Goal: Information Seeking & Learning: Understand process/instructions

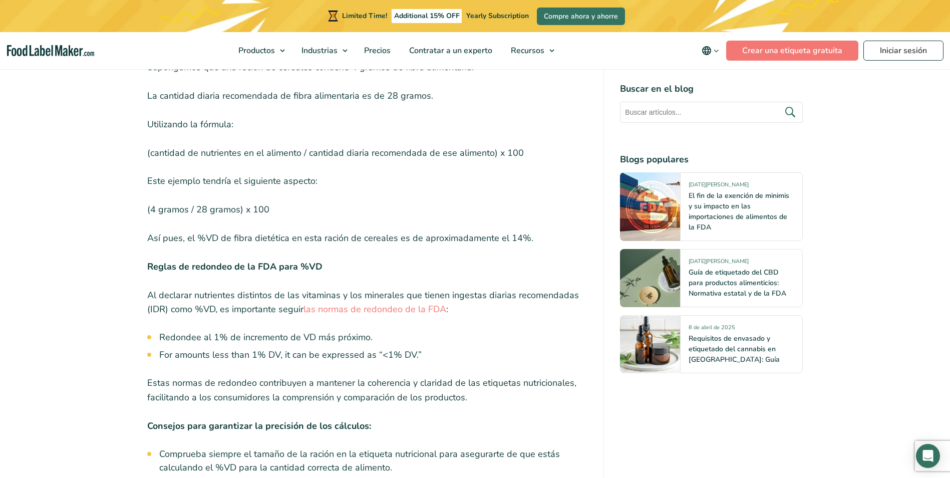
scroll to position [3355, 0]
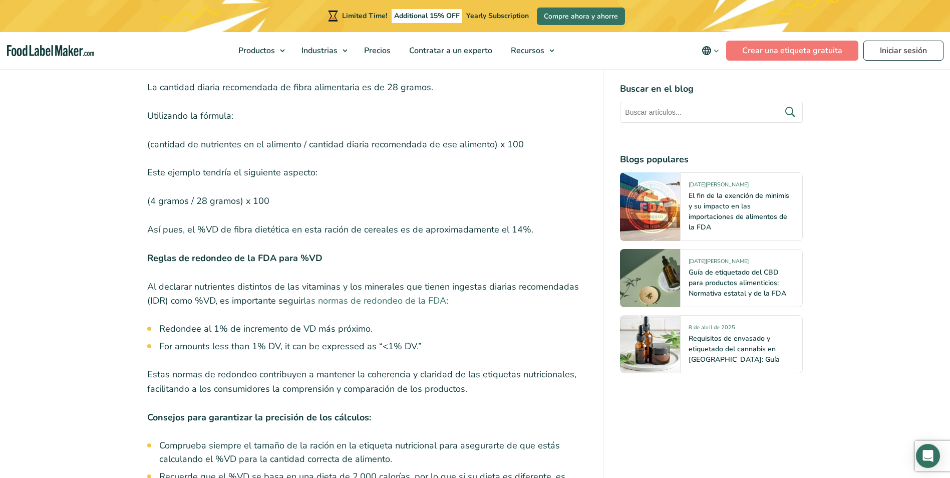
click at [336, 294] on link "las normas de redondeo de la FDA" at bounding box center [374, 300] width 143 height 12
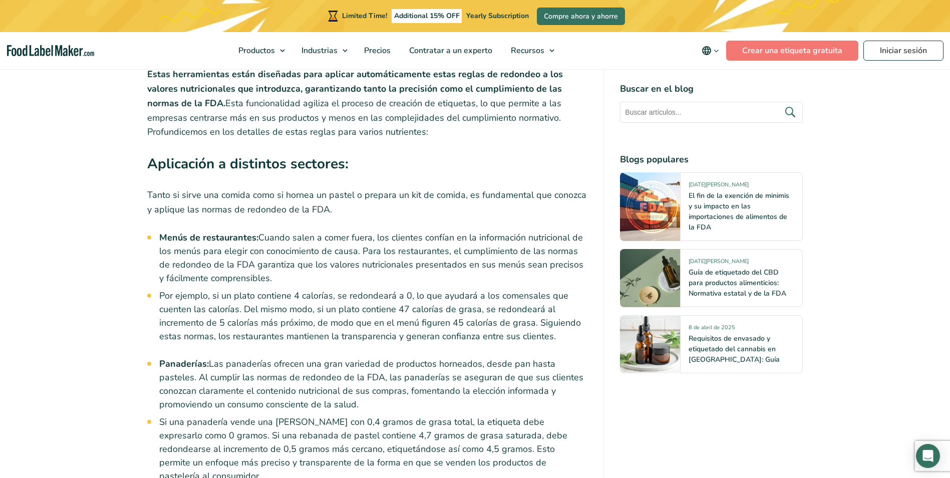
scroll to position [3305, 0]
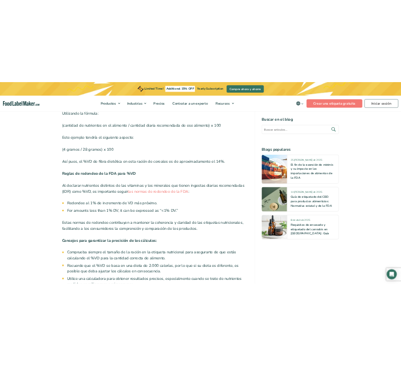
scroll to position [3556, 0]
